Goal: Information Seeking & Learning: Understand process/instructions

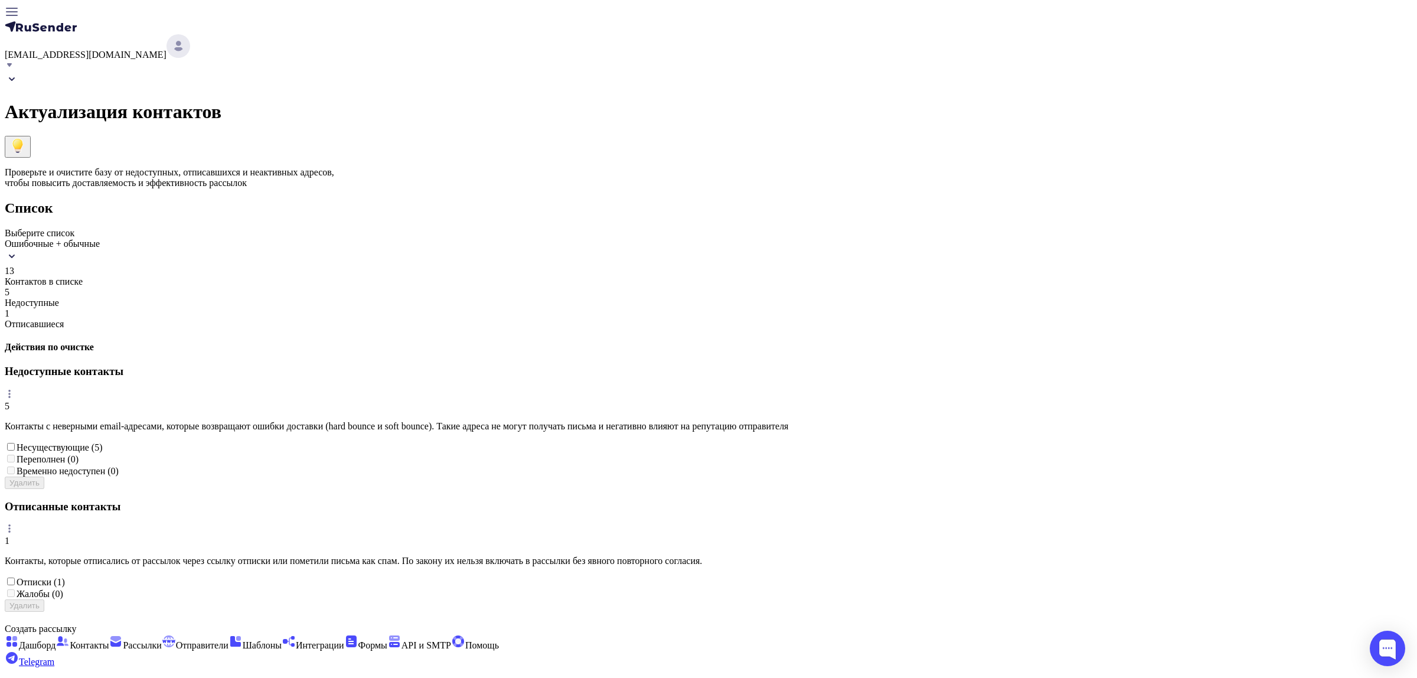
click at [26, 138] on icon at bounding box center [17, 146] width 17 height 17
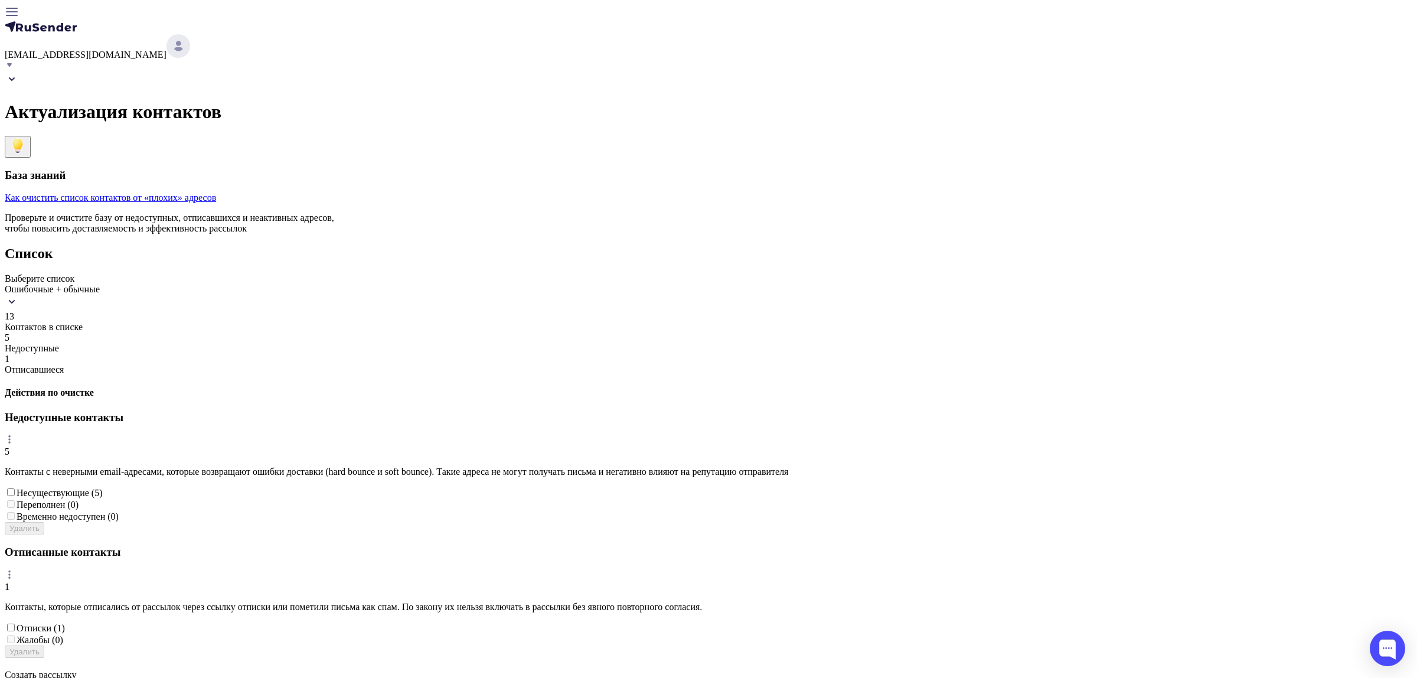
click at [26, 138] on icon at bounding box center [17, 146] width 17 height 17
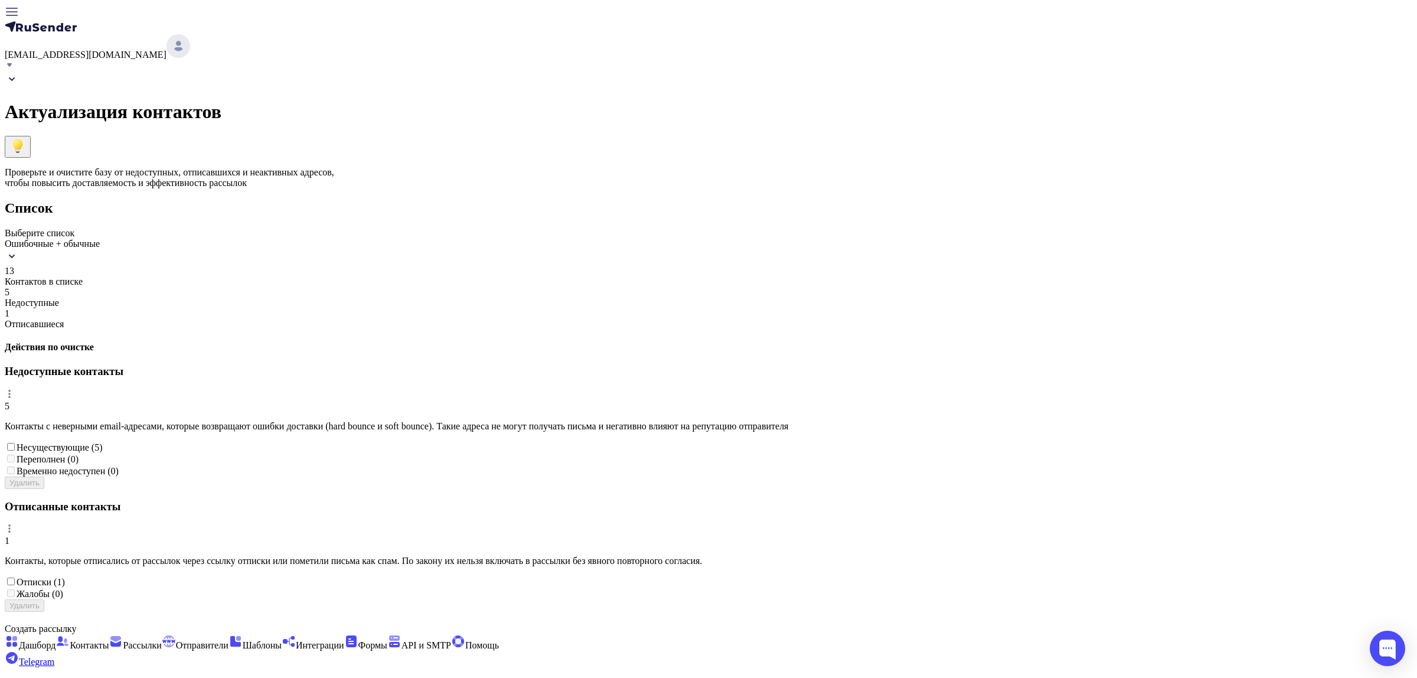
click at [26, 138] on icon at bounding box center [17, 146] width 17 height 17
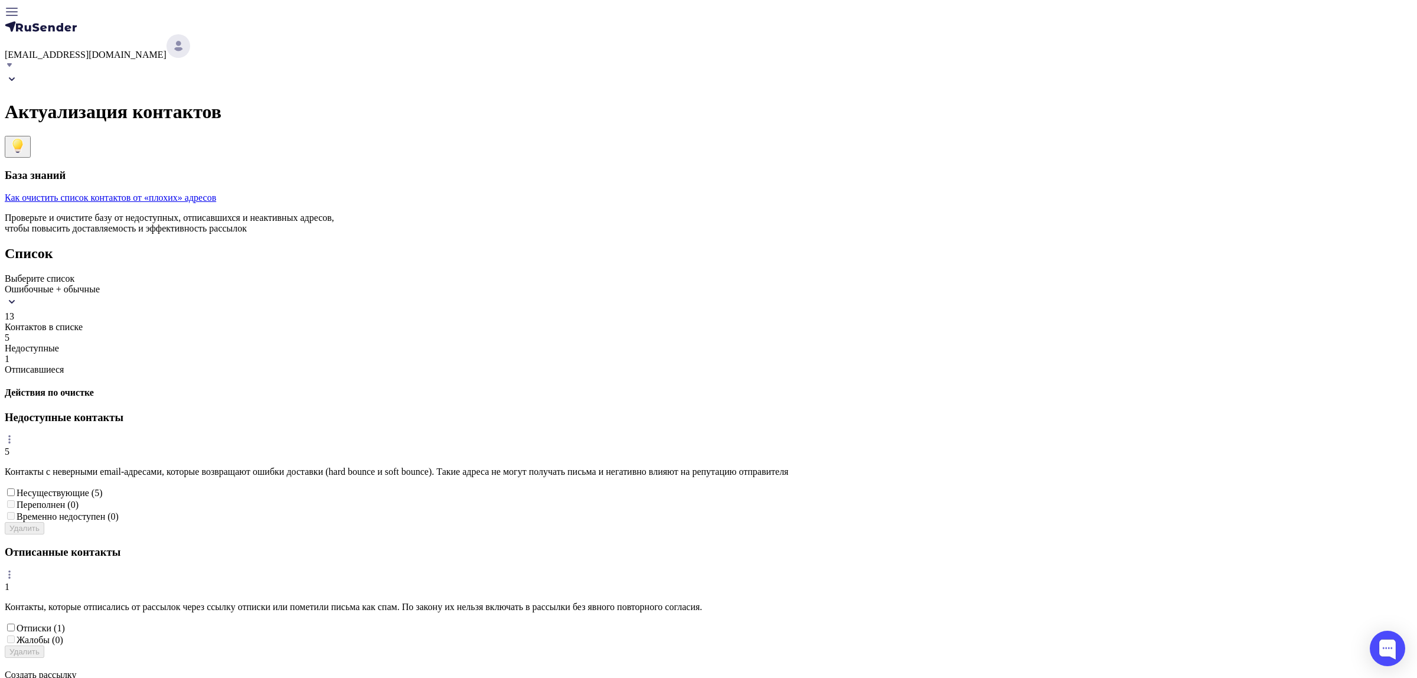
click at [26, 138] on icon at bounding box center [17, 146] width 17 height 17
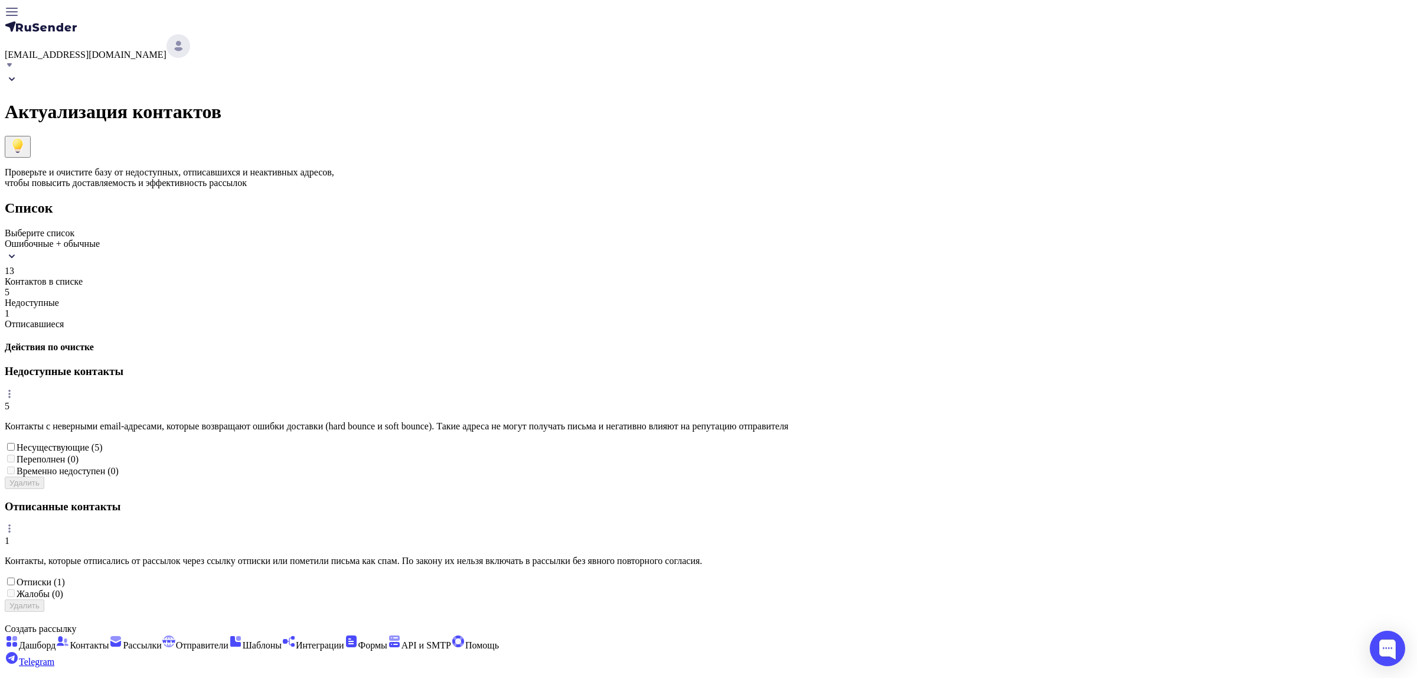
click at [26, 138] on icon at bounding box center [17, 146] width 17 height 17
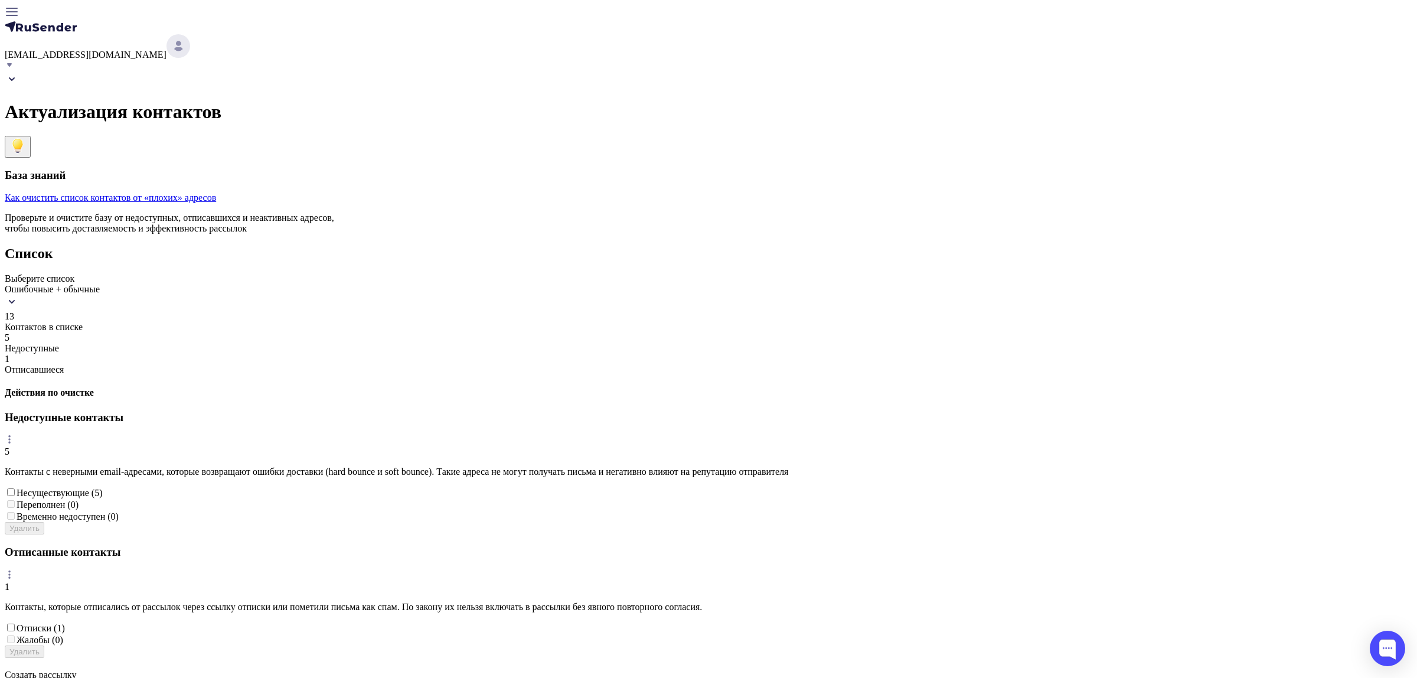
click at [26, 138] on icon at bounding box center [17, 146] width 17 height 17
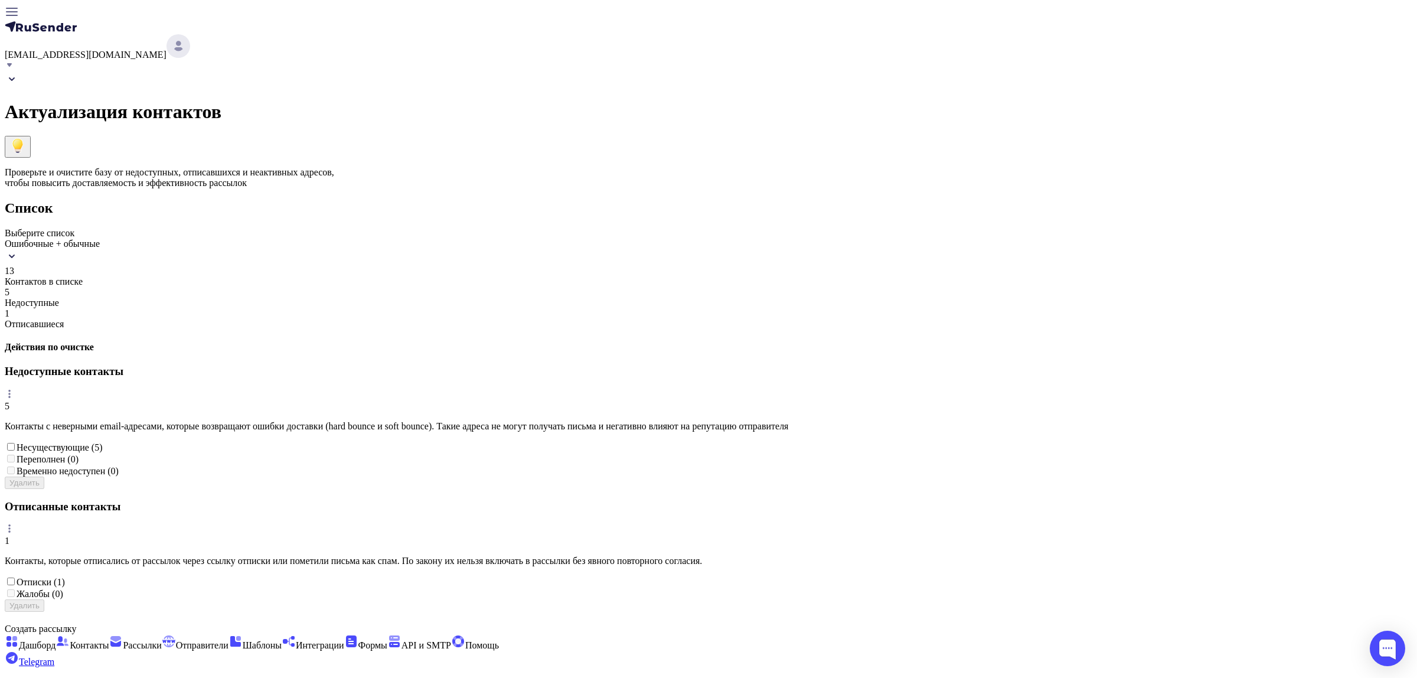
click at [26, 138] on icon at bounding box center [17, 146] width 17 height 17
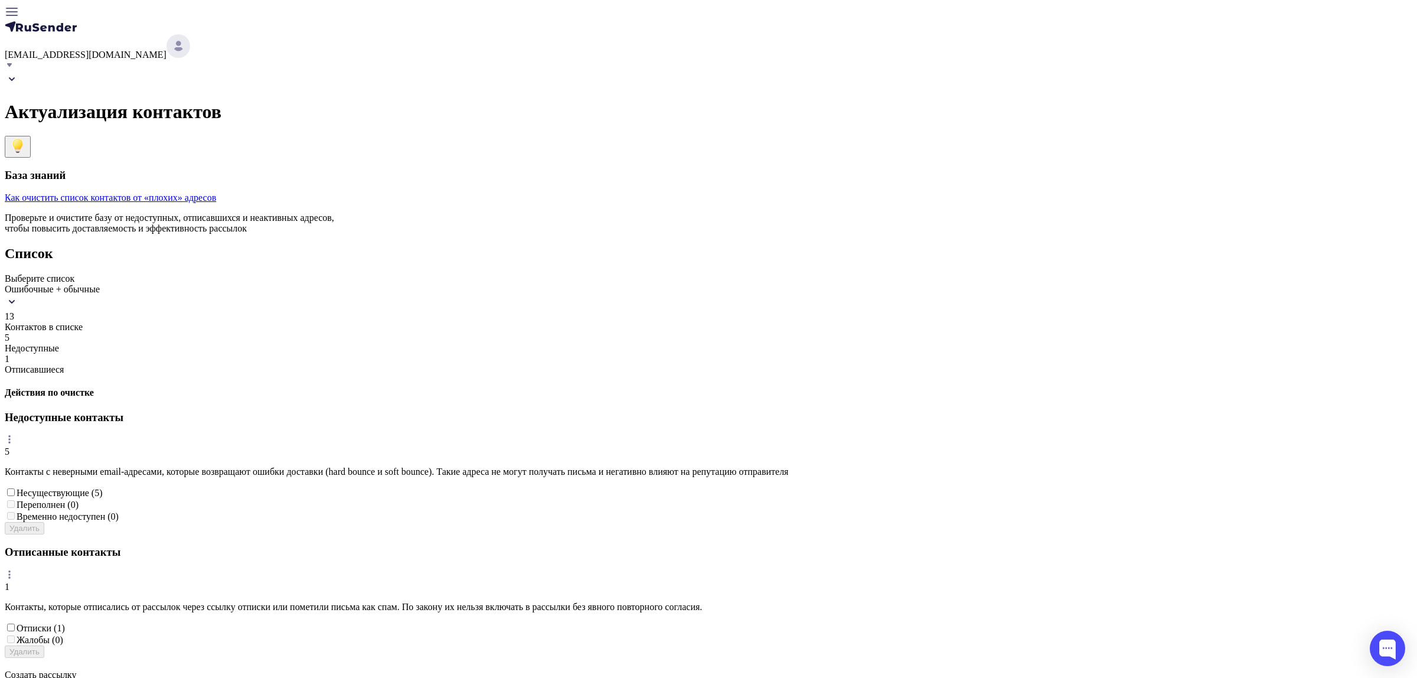
click at [216, 192] on link "Как очистить список контактов от «плохих» адресов" at bounding box center [110, 197] width 211 height 10
click at [1122, 137] on div "Актуализация контактов База знаний Как очистить список контактов от «плохих» ад…" at bounding box center [709, 365] width 1408 height 586
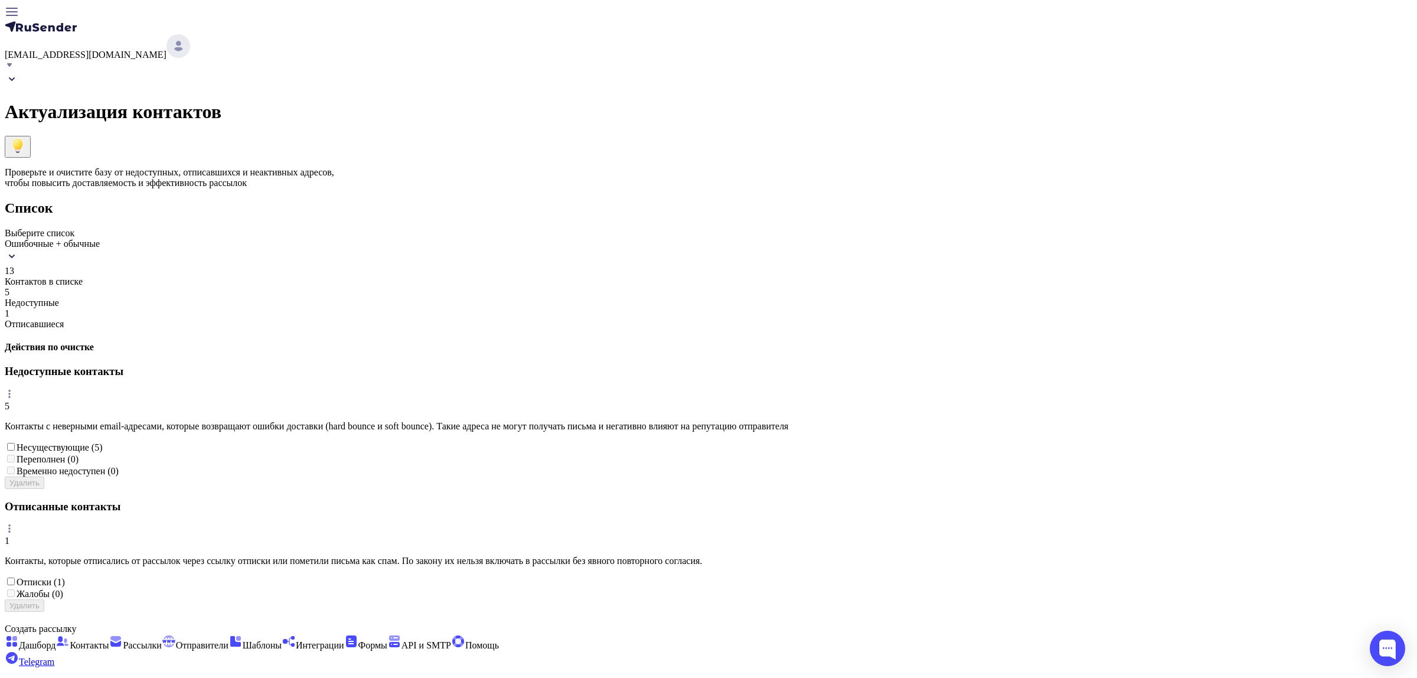
click at [22, 139] on icon at bounding box center [18, 143] width 8 height 8
